Goal: Navigation & Orientation: Go to known website

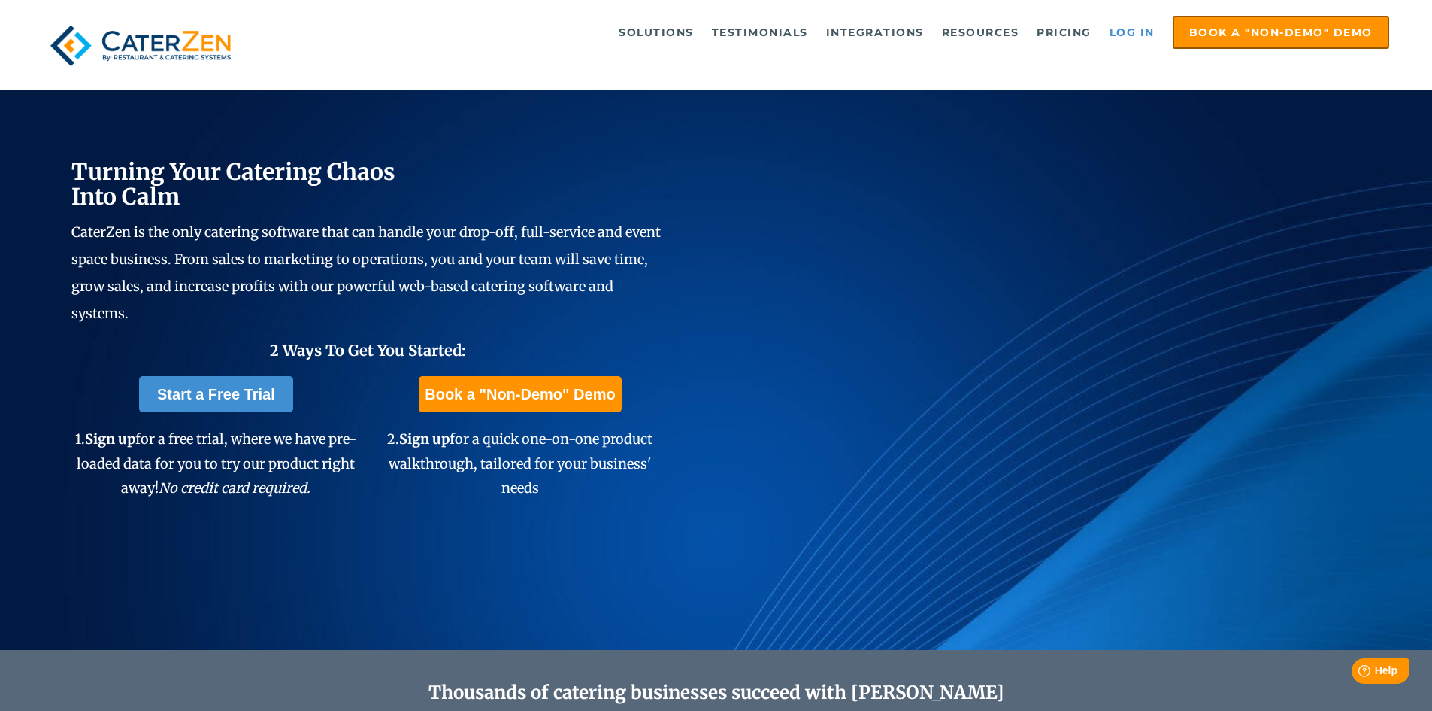
click at [1147, 45] on link "Log in" at bounding box center [1132, 32] width 60 height 30
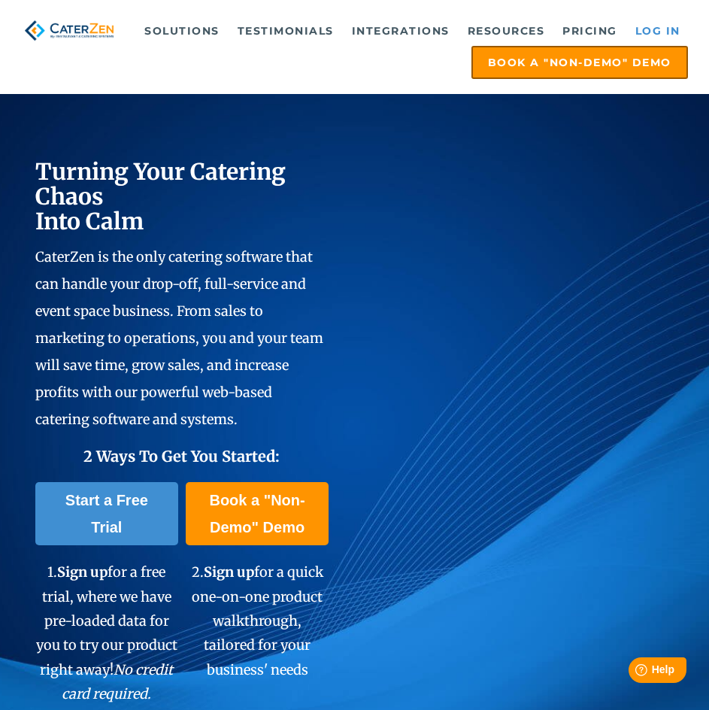
click at [632, 27] on link "Log in" at bounding box center [658, 31] width 60 height 30
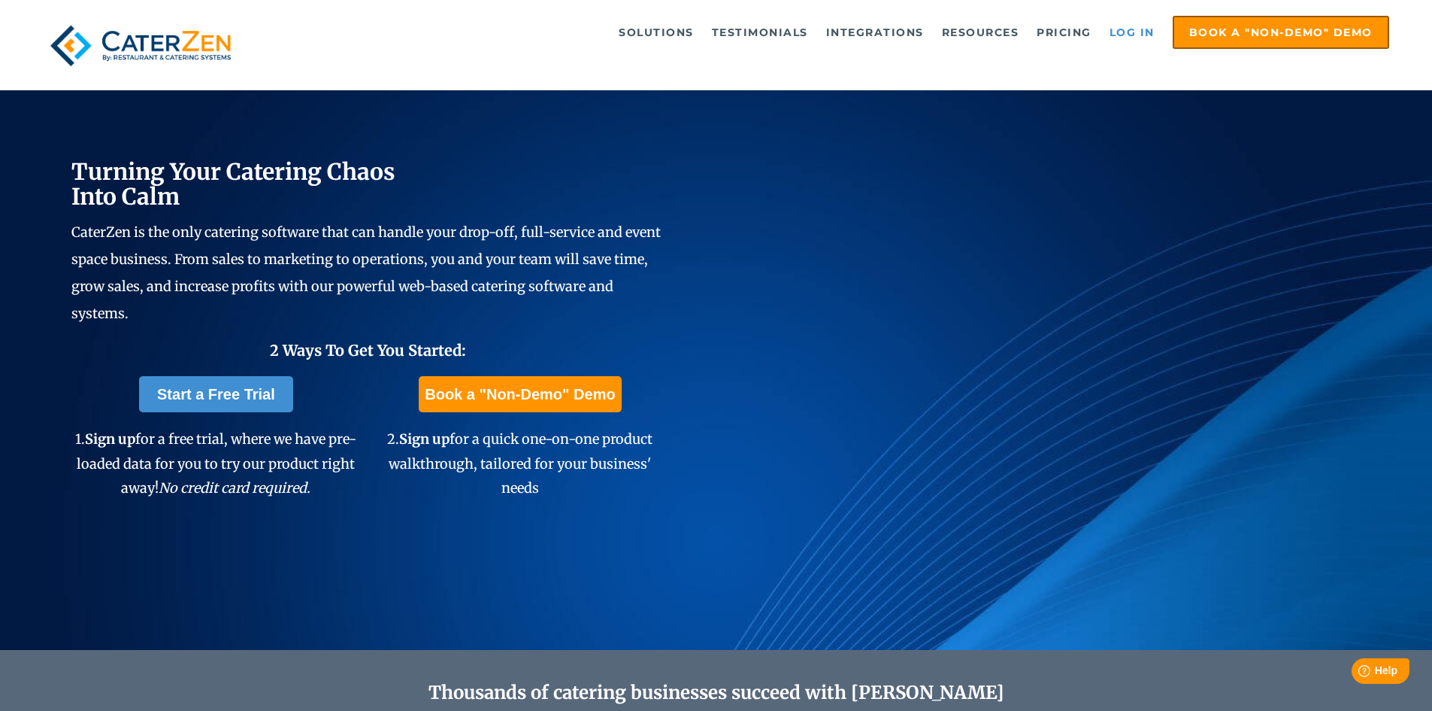
click at [1125, 29] on link "Log in" at bounding box center [1132, 32] width 60 height 30
